Goal: Complete application form

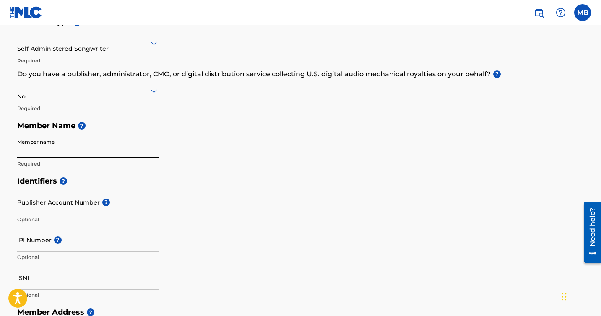
click at [102, 148] on input "Member name" at bounding box center [88, 147] width 142 height 24
click at [216, 161] on div "Member Type ? Self-Administered Songwriter Required Do you have a publisher, ad…" at bounding box center [300, 92] width 567 height 159
click at [107, 147] on input "Member name" at bounding box center [88, 147] width 142 height 24
click at [279, 144] on div "Member Type ? Self-Administered Songwriter Required Do you have a publisher, ad…" at bounding box center [300, 92] width 567 height 159
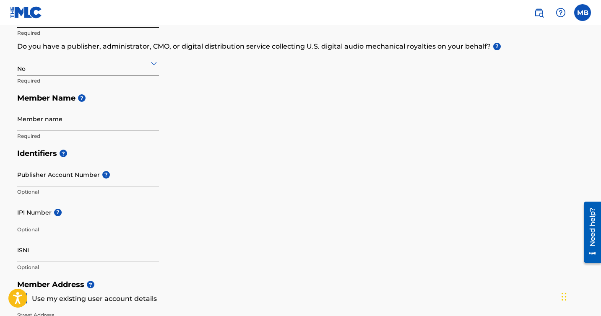
scroll to position [132, 0]
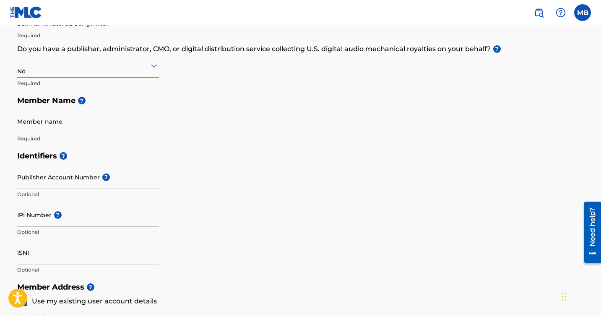
click at [95, 129] on input "Member name" at bounding box center [88, 121] width 142 height 24
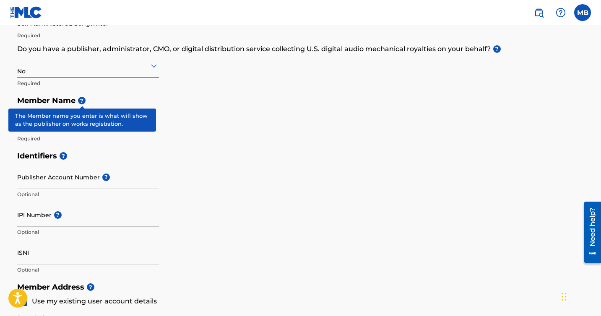
click at [81, 102] on span "?" at bounding box center [82, 101] width 8 height 8
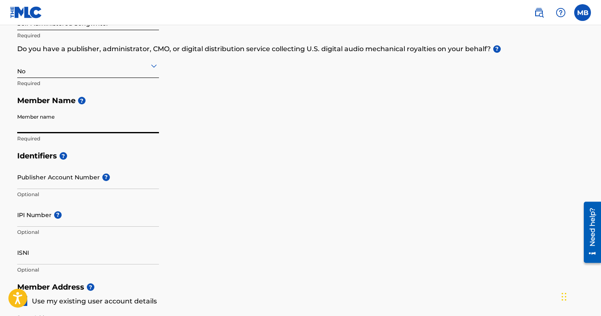
click at [110, 120] on input "Member name" at bounding box center [88, 121] width 142 height 24
click at [208, 121] on div "Member Type ? Self-Administered Songwriter Required Do you have a publisher, ad…" at bounding box center [300, 67] width 567 height 159
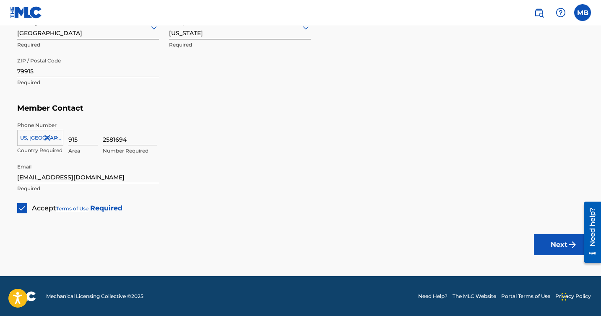
scroll to position [0, 0]
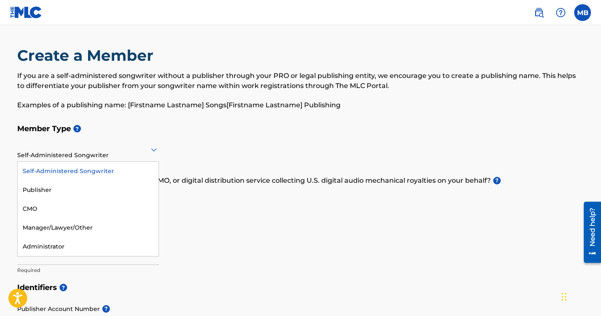
click at [86, 156] on div "Self-Administered Songwriter" at bounding box center [88, 149] width 142 height 21
click at [93, 253] on div "Administrator" at bounding box center [88, 246] width 141 height 19
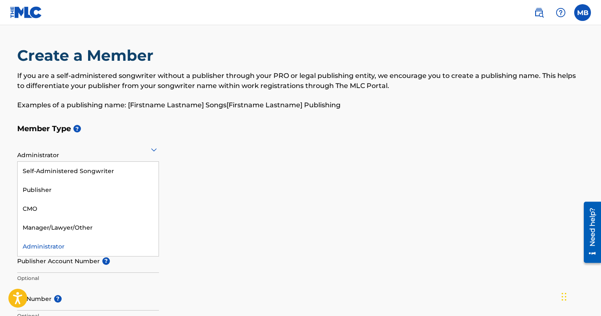
click at [90, 156] on div "Administrator" at bounding box center [88, 149] width 142 height 21
click at [73, 183] on div "Publisher" at bounding box center [88, 190] width 141 height 19
click at [70, 155] on div "Publisher" at bounding box center [88, 149] width 142 height 21
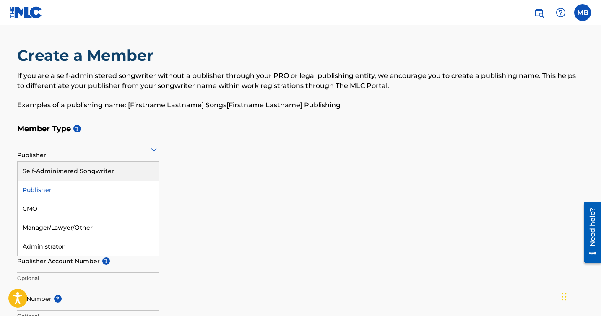
click at [57, 169] on div "Self-Administered Songwriter" at bounding box center [88, 171] width 141 height 19
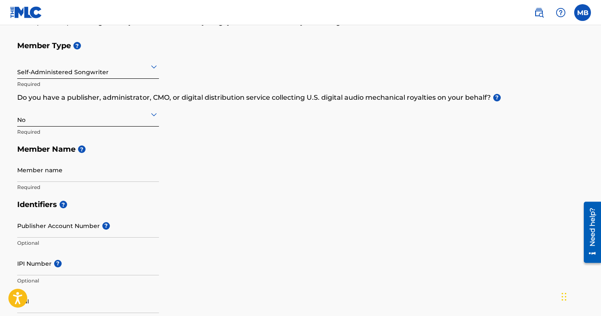
scroll to position [89, 0]
